Goal: Information Seeking & Learning: Learn about a topic

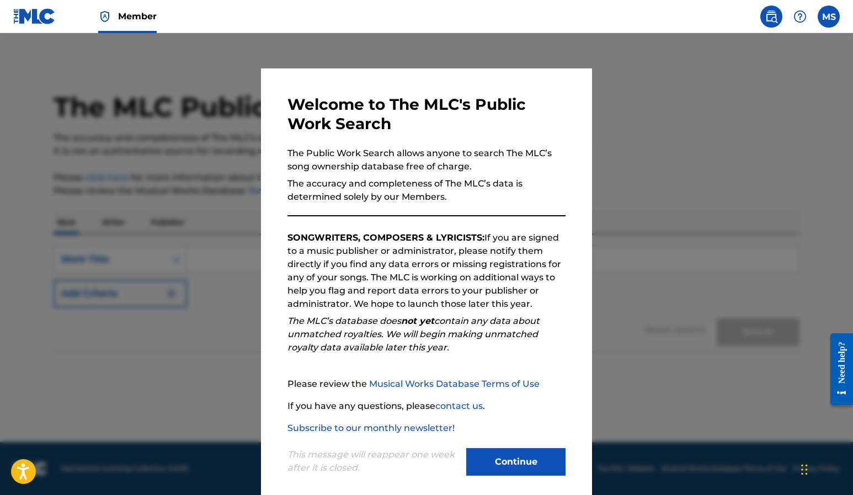
drag, startPoint x: 492, startPoint y: 459, endPoint x: 490, endPoint y: 451, distance: 8.4
click at [492, 456] on button "Continue" at bounding box center [515, 462] width 99 height 28
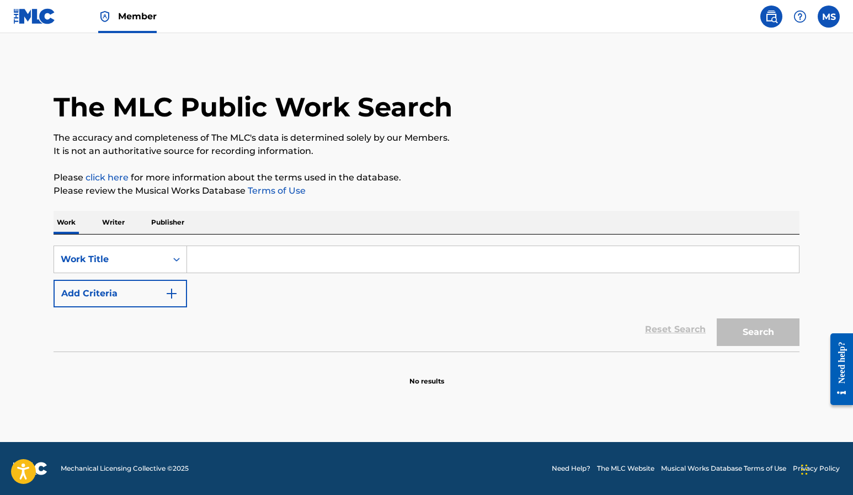
click at [334, 262] on input "Search Form" at bounding box center [493, 259] width 612 height 26
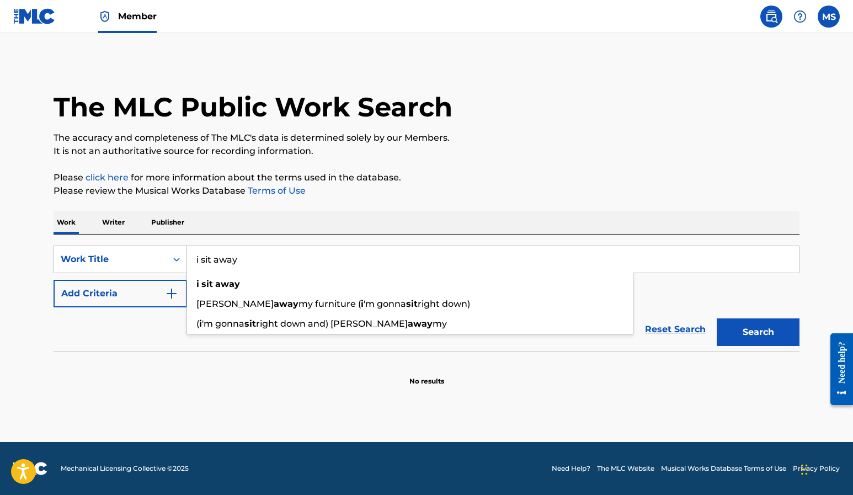
type input "i sit away"
click at [716, 318] on button "Search" at bounding box center [757, 332] width 83 height 28
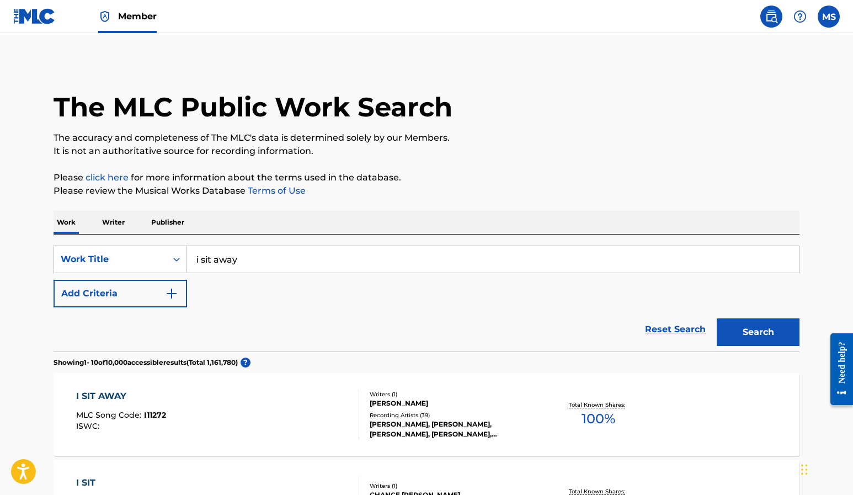
click at [111, 392] on div "I SIT AWAY" at bounding box center [121, 395] width 90 height 13
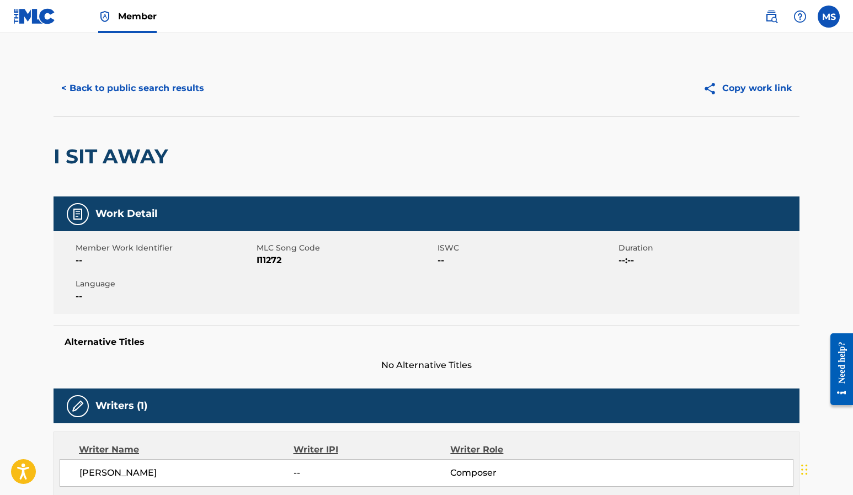
click at [137, 89] on button "< Back to public search results" at bounding box center [132, 88] width 158 height 28
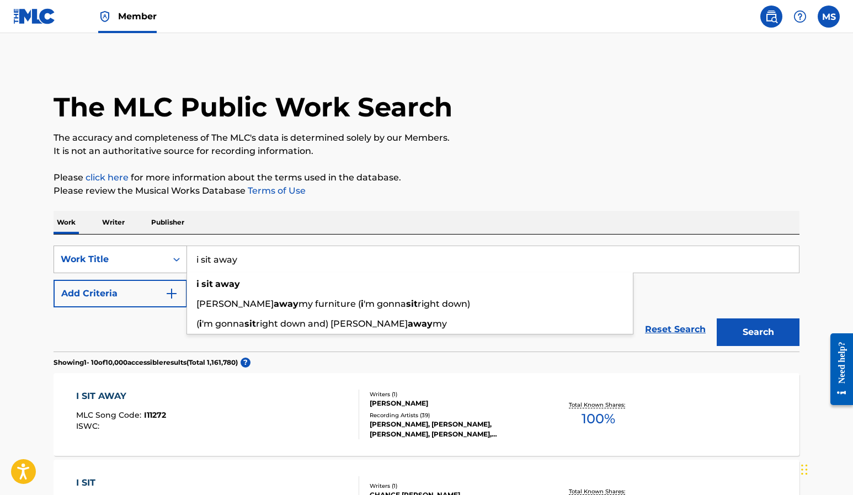
drag, startPoint x: 247, startPoint y: 261, endPoint x: 178, endPoint y: 255, distance: 69.8
click at [178, 255] on div "SearchWithCriteria0e1e1ec3-9d5d-4310-968e-551c65266fdb Work Title i sit away i …" at bounding box center [426, 259] width 746 height 28
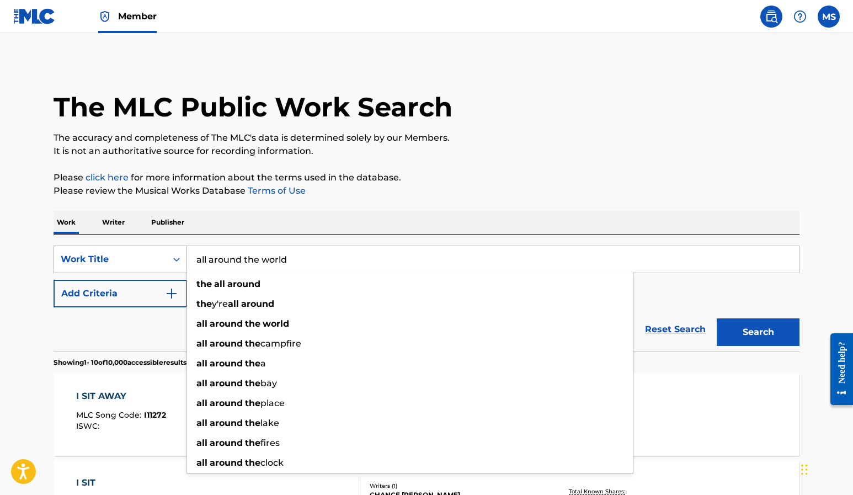
type input "all around the world"
click at [716, 318] on button "Search" at bounding box center [757, 332] width 83 height 28
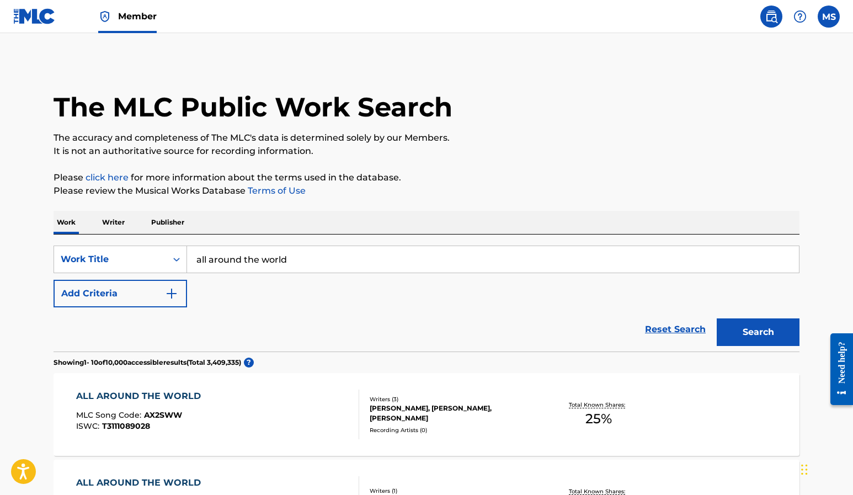
drag, startPoint x: 411, startPoint y: 178, endPoint x: 416, endPoint y: 180, distance: 5.8
click at [411, 178] on p "Please click here for more information about the terms used in the database." at bounding box center [426, 177] width 746 height 13
click at [148, 293] on button "Add Criteria" at bounding box center [119, 294] width 133 height 28
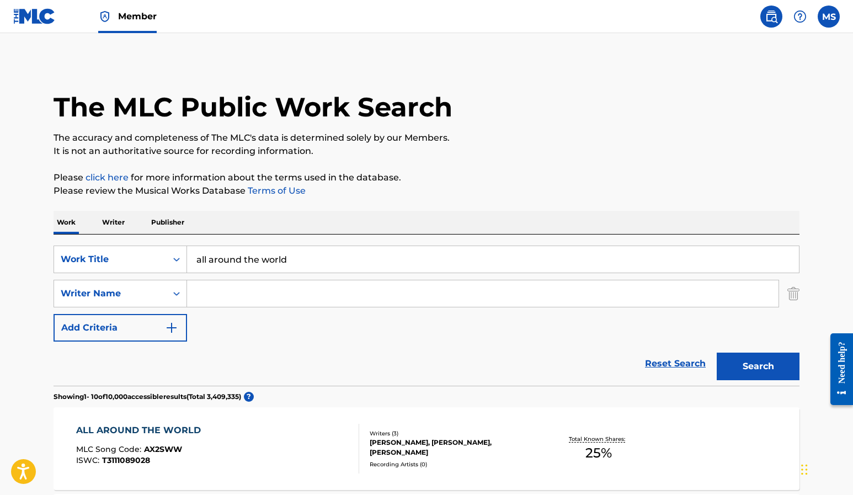
click at [216, 291] on input "Search Form" at bounding box center [482, 293] width 591 height 26
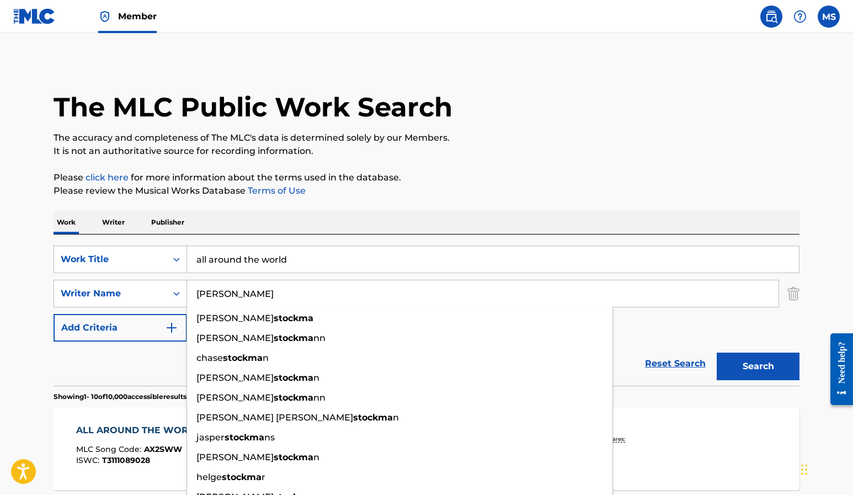
type input "[PERSON_NAME]"
click at [716, 352] on button "Search" at bounding box center [757, 366] width 83 height 28
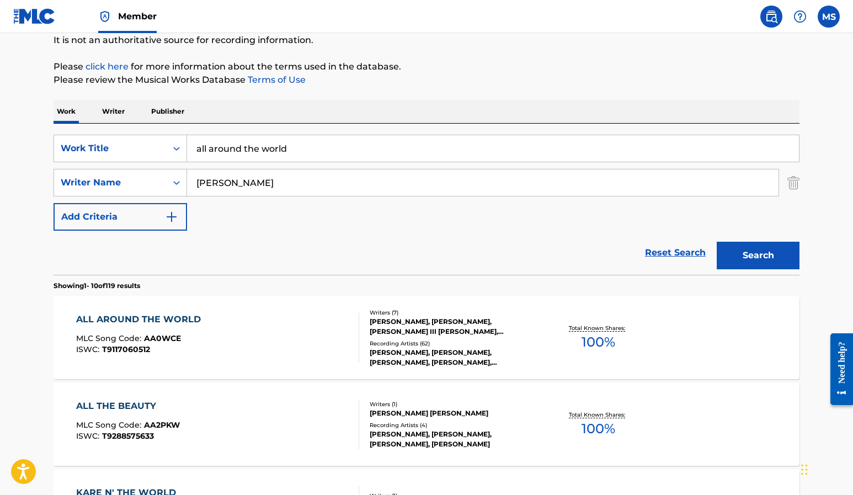
scroll to position [117, 0]
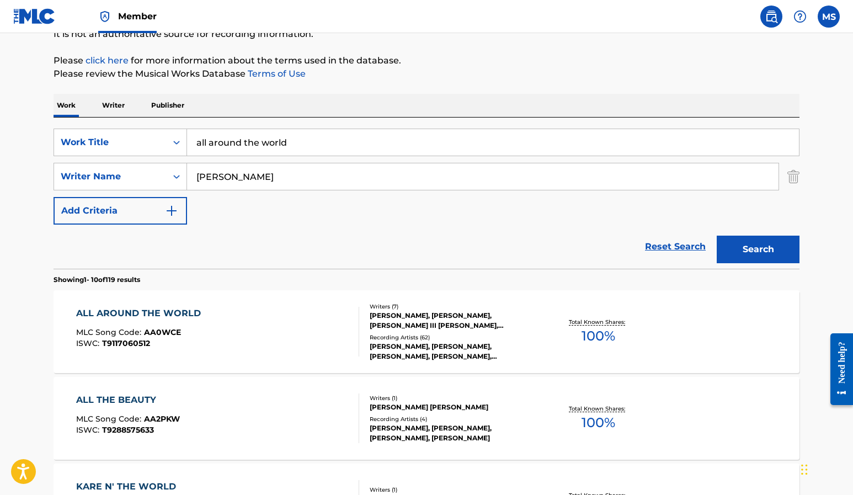
click at [127, 314] on div "ALL AROUND THE WORLD" at bounding box center [141, 313] width 130 height 13
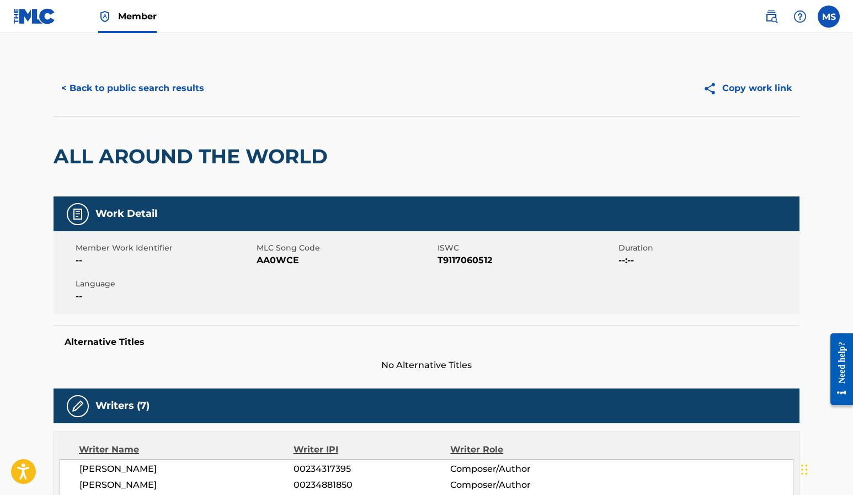
click at [130, 91] on button "< Back to public search results" at bounding box center [132, 88] width 158 height 28
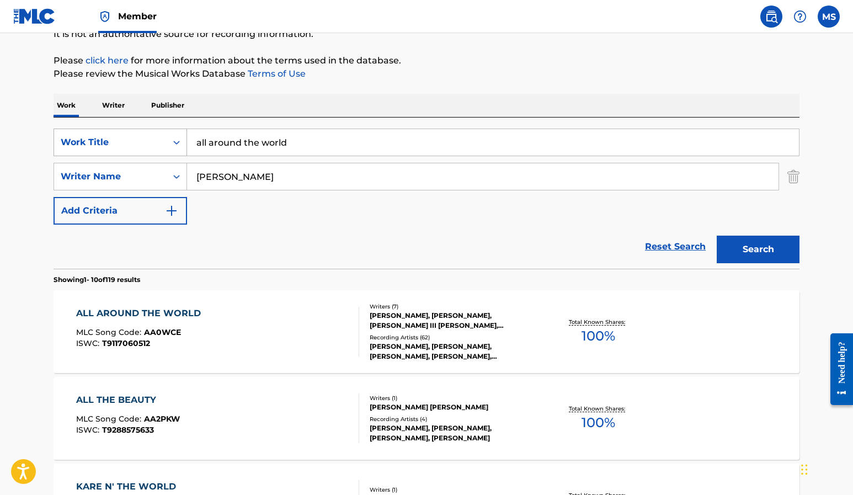
drag, startPoint x: 202, startPoint y: 136, endPoint x: 152, endPoint y: 136, distance: 49.6
click at [152, 136] on div "SearchWithCriteria0e1e1ec3-9d5d-4310-968e-551c65266fdb Work Title all around th…" at bounding box center [426, 142] width 746 height 28
type input "slow talkers"
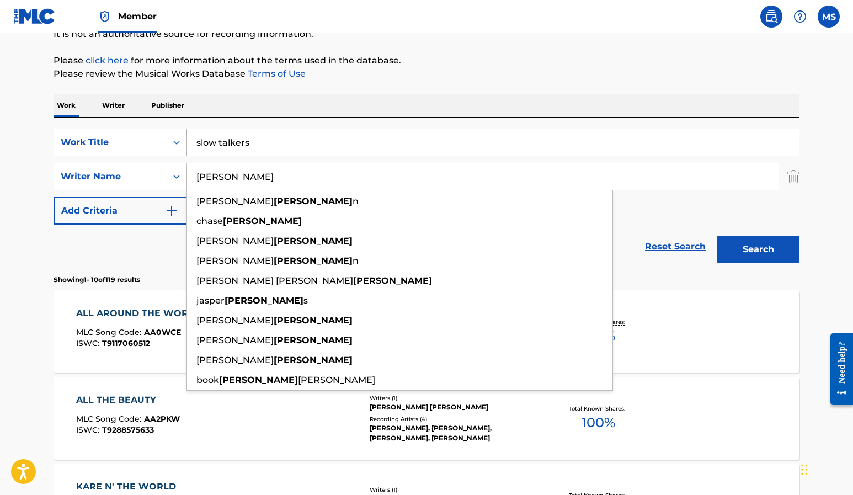
type input "j"
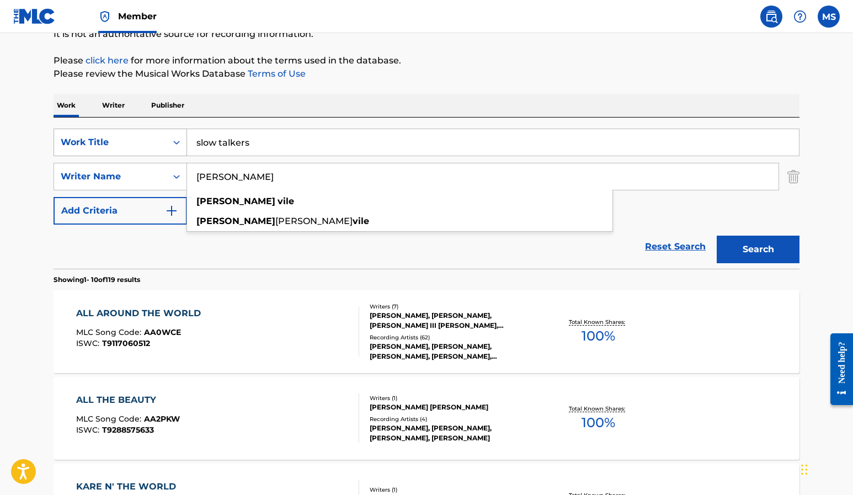
type input "[PERSON_NAME]"
click at [716, 235] on button "Search" at bounding box center [757, 249] width 83 height 28
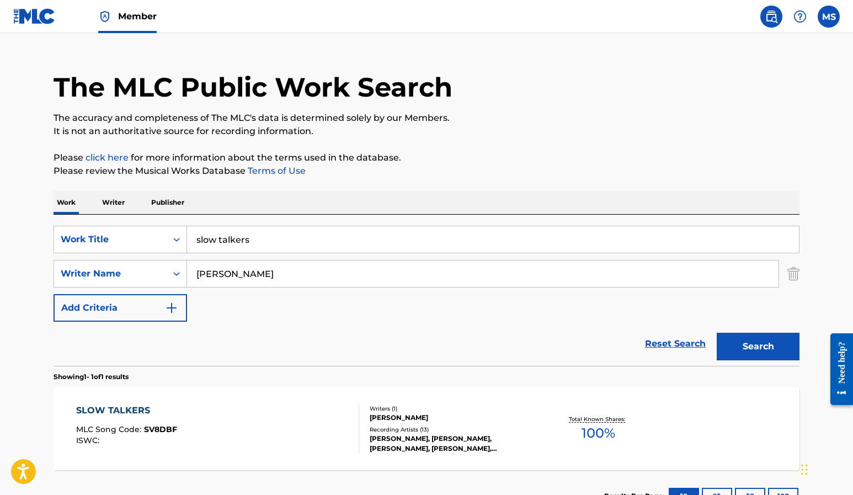
scroll to position [105, 0]
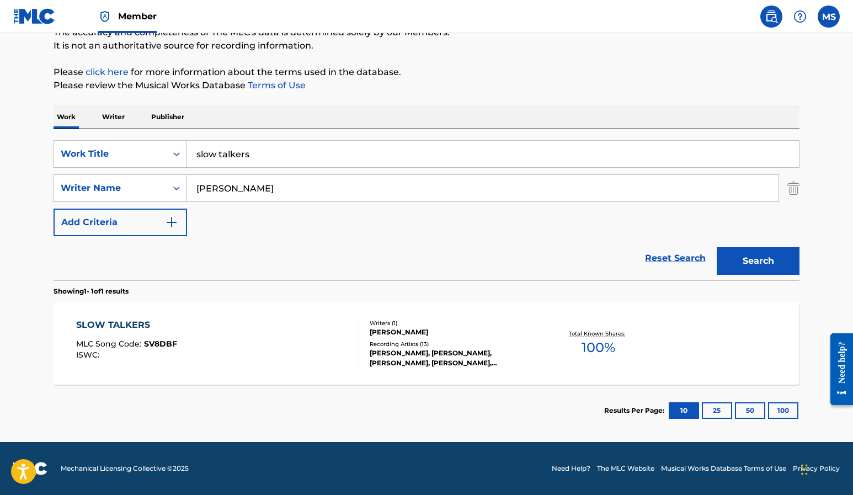
click at [120, 319] on div "SLOW TALKERS" at bounding box center [126, 324] width 101 height 13
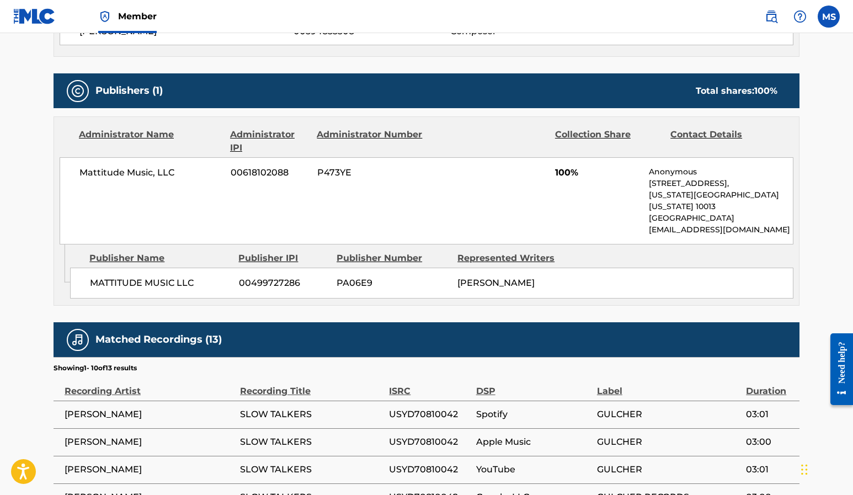
scroll to position [441, 0]
